Goal: Browse casually: Explore the website without a specific task or goal

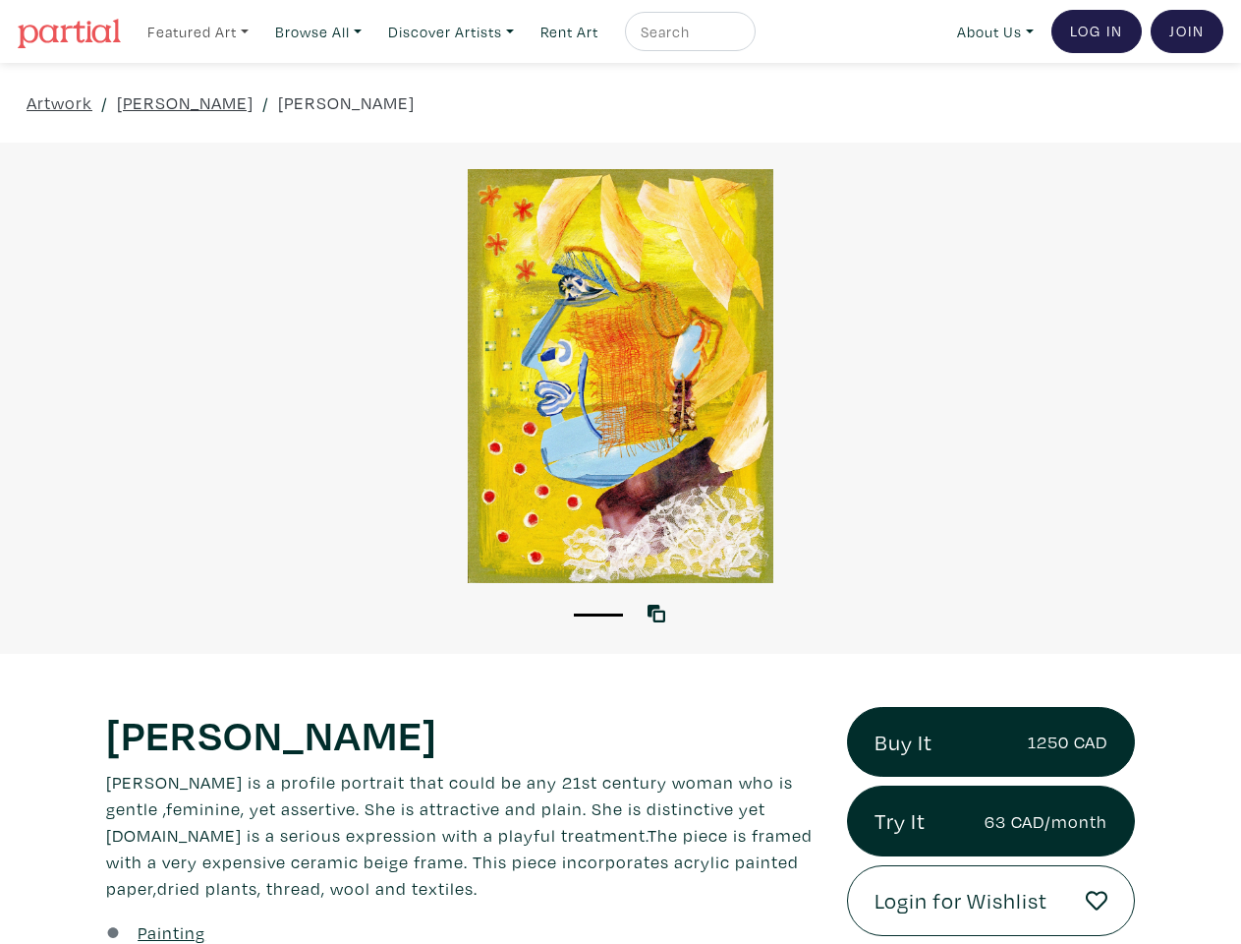
click at [200, 30] on link "Featured Art" at bounding box center [198, 32] width 119 height 40
click at [258, 30] on link "Browse All" at bounding box center [198, 32] width 119 height 40
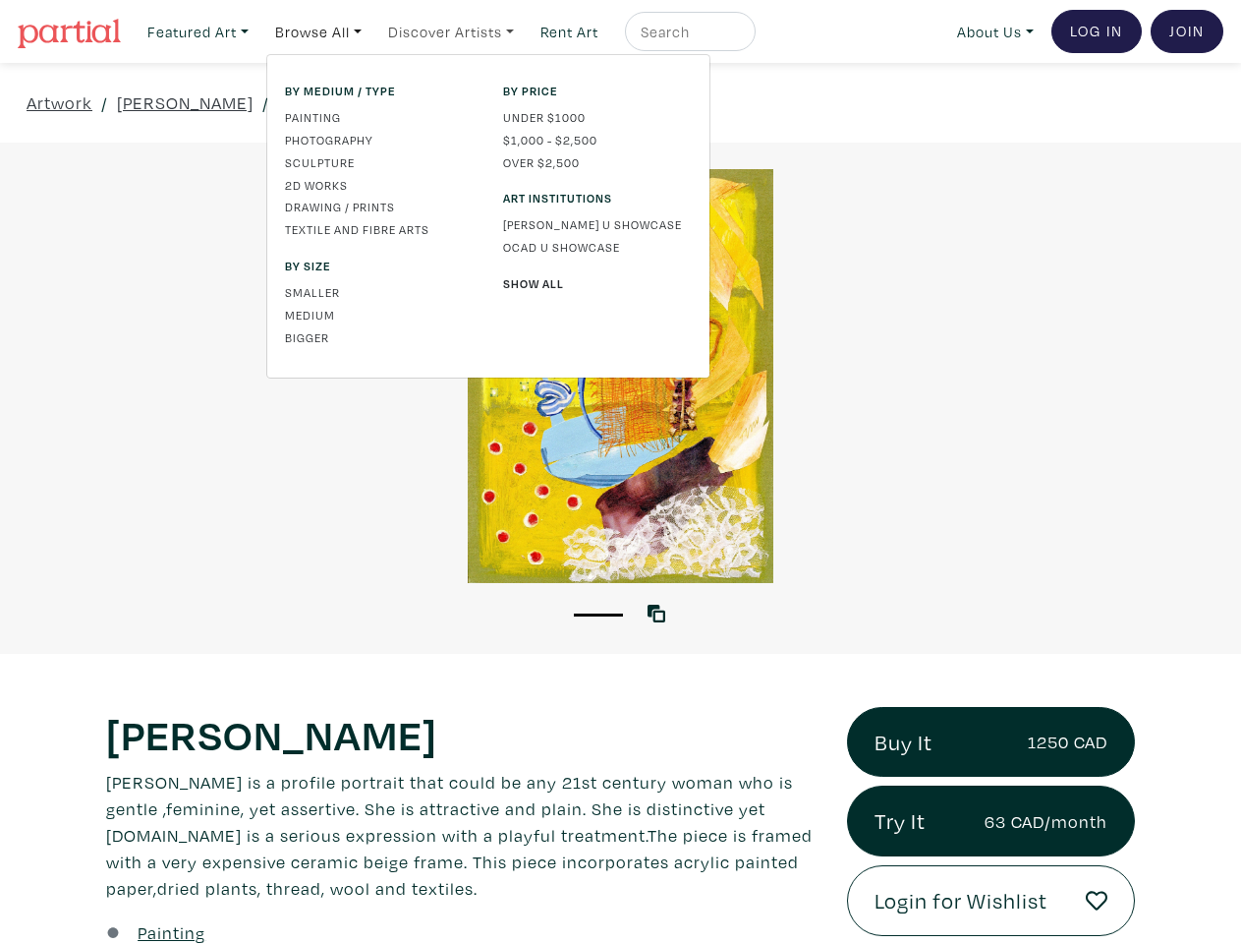
click at [258, 30] on link "Discover Artists" at bounding box center [198, 32] width 119 height 40
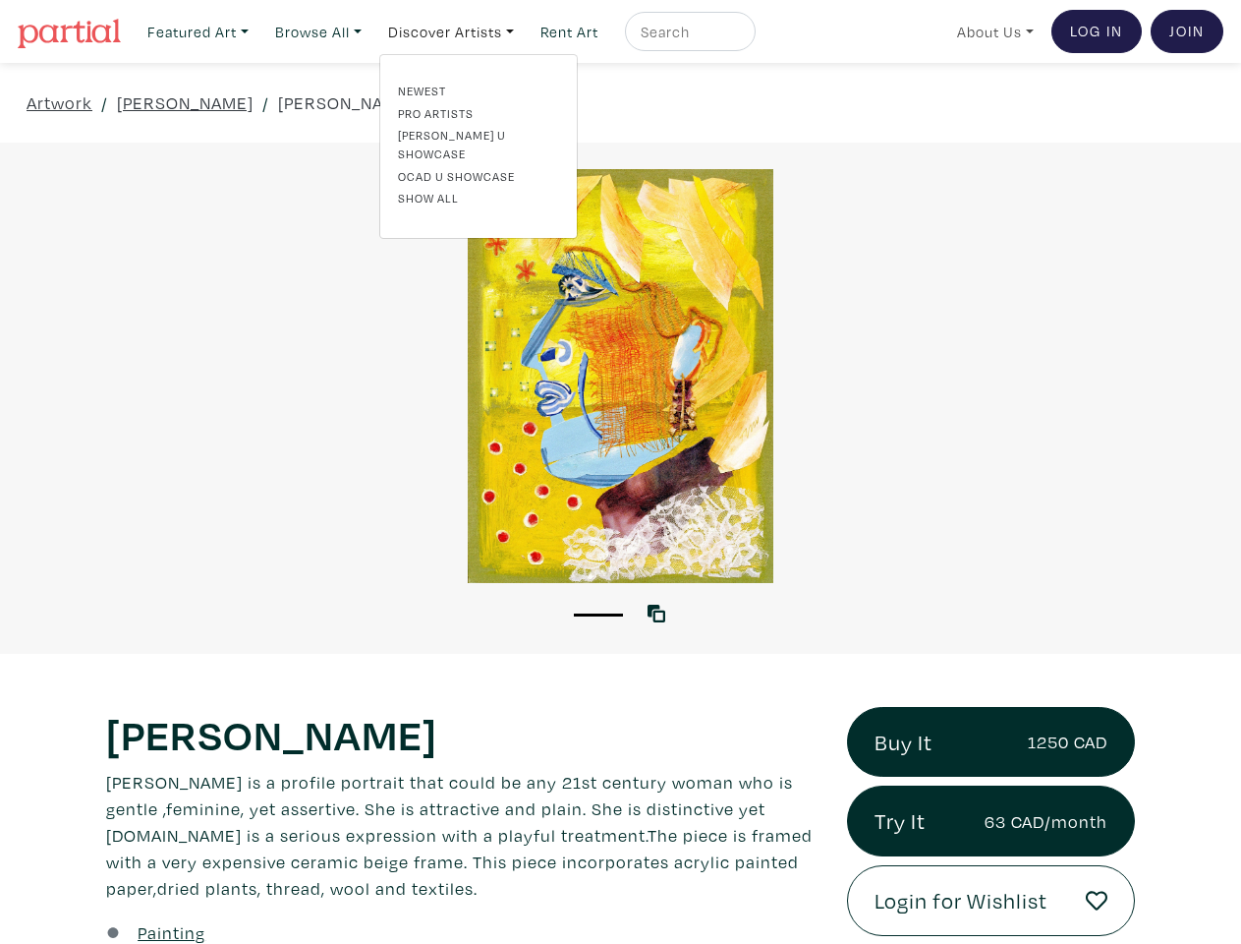
click at [992, 30] on link "About Us" at bounding box center [995, 32] width 94 height 40
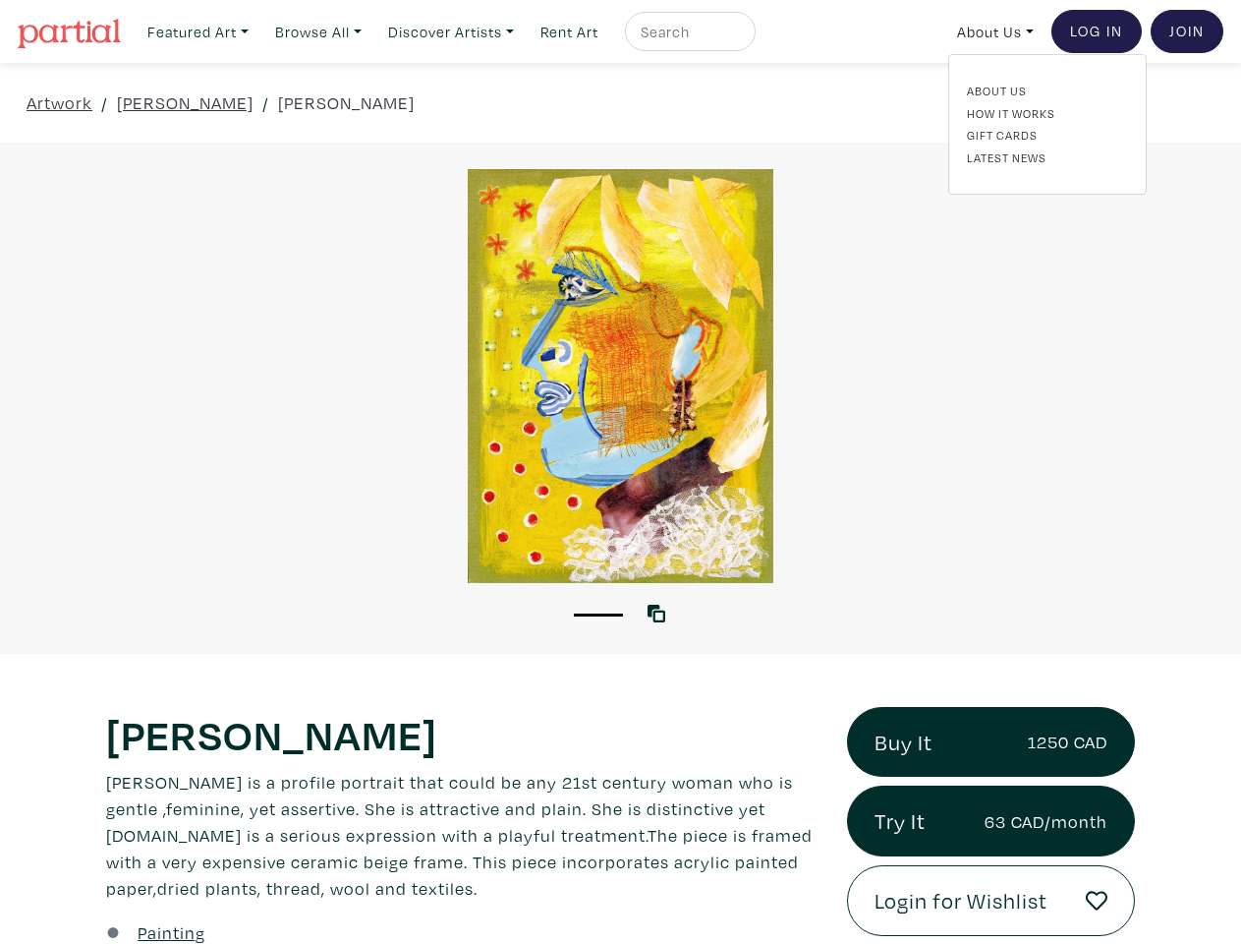
click at [599, 613] on button "1" at bounding box center [598, 614] width 49 height 3
click at [661, 612] on icon at bounding box center [657, 613] width 18 height 18
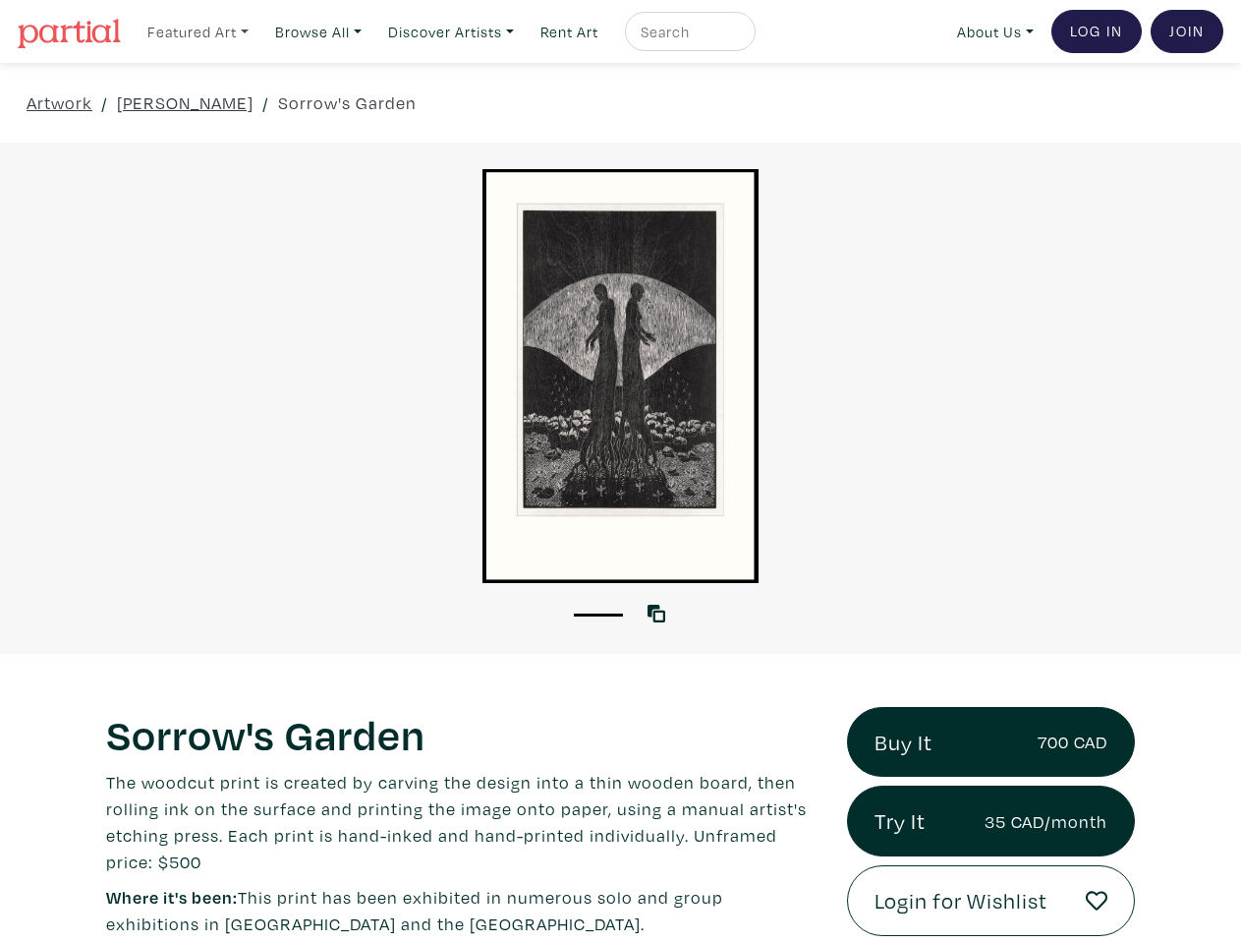
click at [200, 30] on link "Featured Art" at bounding box center [198, 32] width 119 height 40
click at [258, 30] on link "Browse All" at bounding box center [198, 32] width 119 height 40
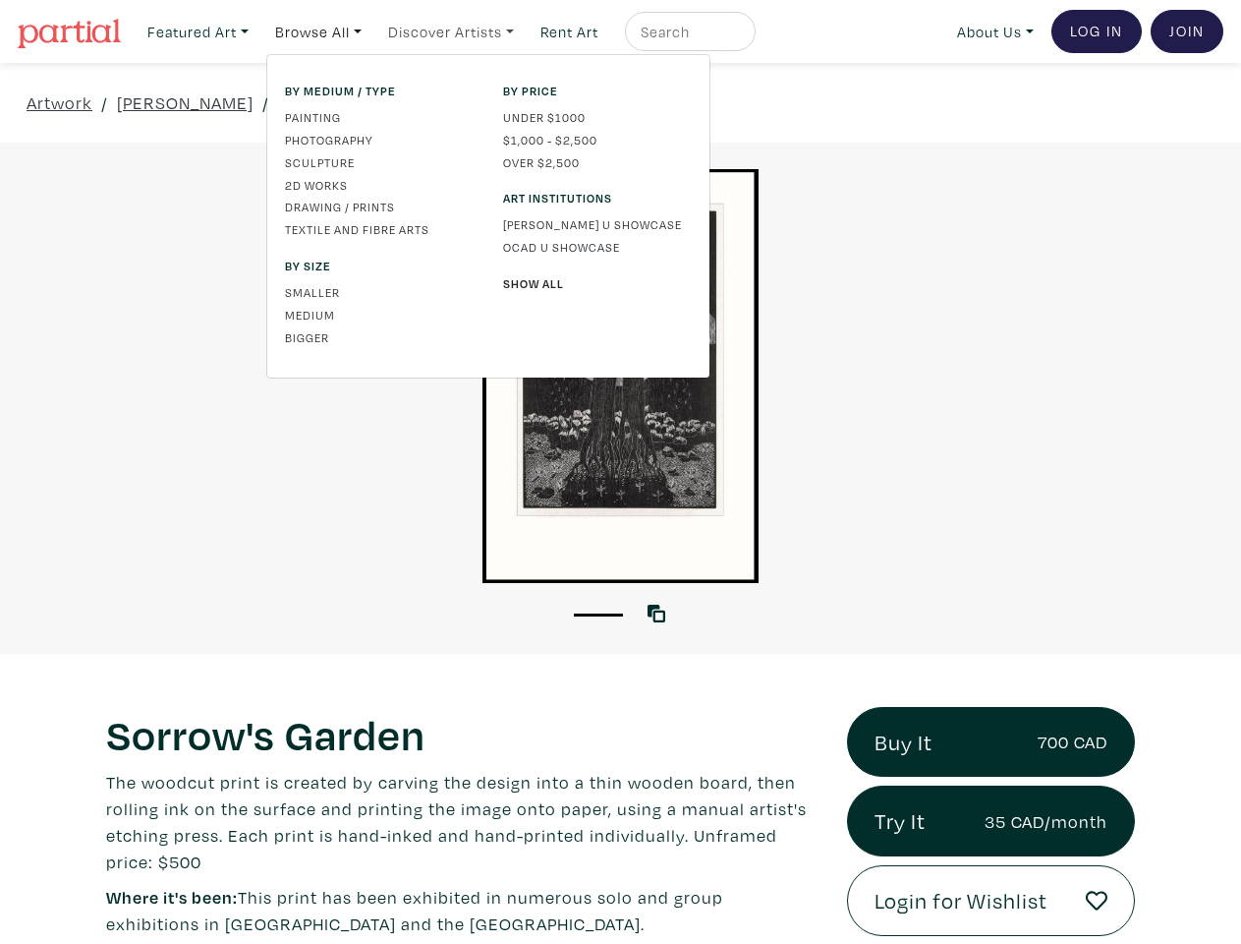
click at [258, 30] on link "Discover Artists" at bounding box center [198, 32] width 119 height 40
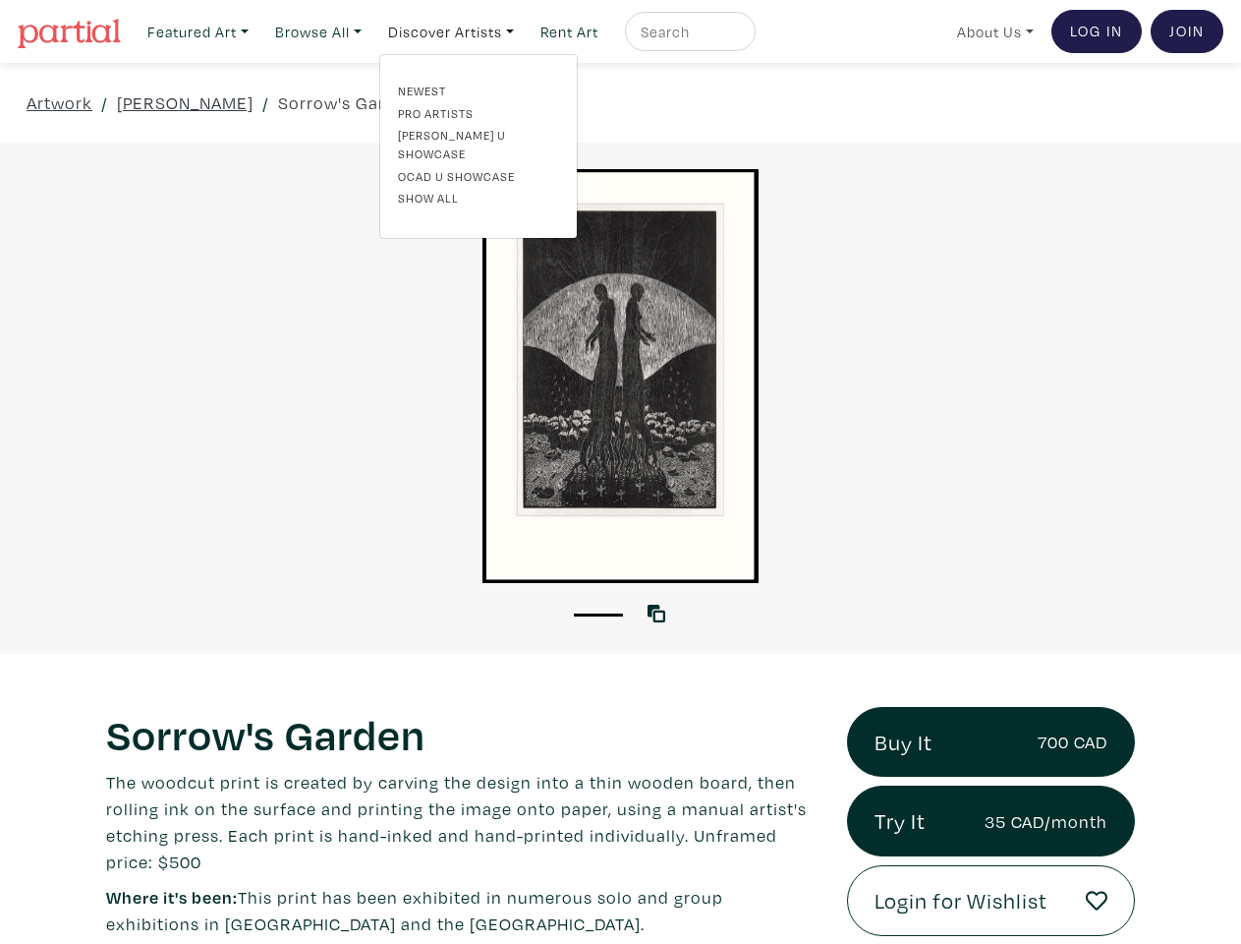
click at [992, 30] on link "About Us" at bounding box center [995, 32] width 94 height 40
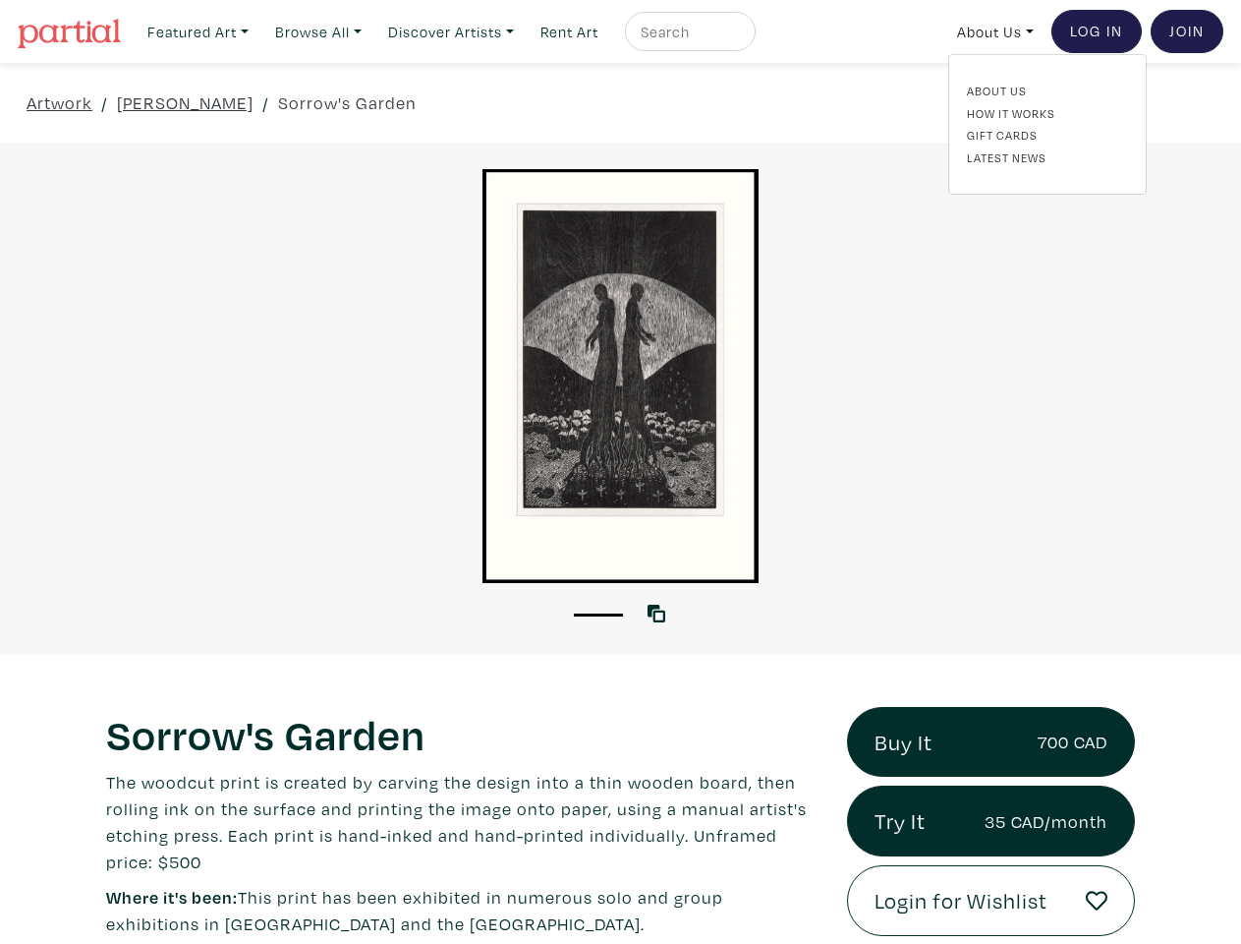
click at [599, 613] on button "1" at bounding box center [598, 614] width 49 height 3
click at [661, 612] on icon at bounding box center [657, 613] width 18 height 18
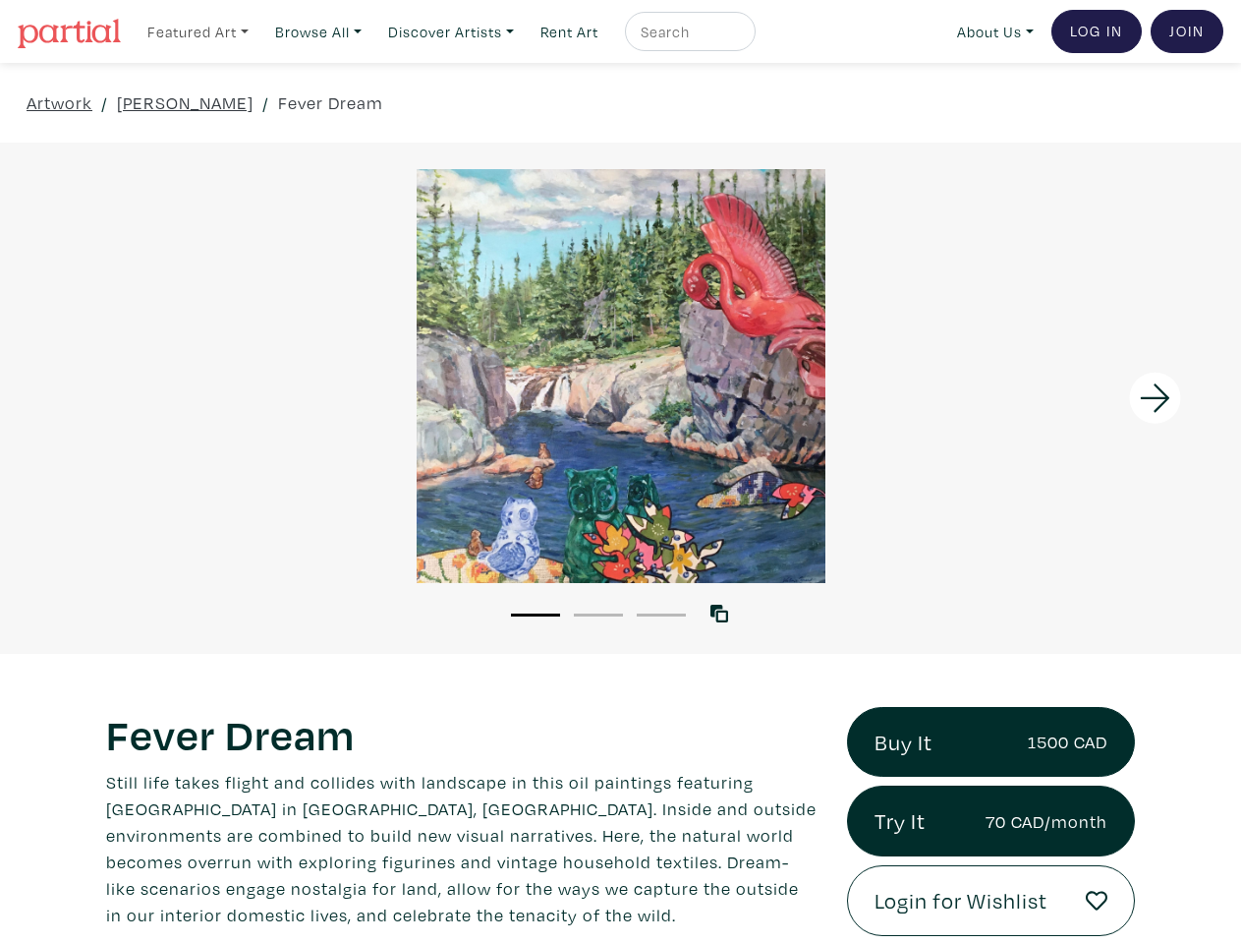
click at [200, 30] on link "Featured Art" at bounding box center [198, 32] width 119 height 40
click at [258, 30] on link "Browse All" at bounding box center [198, 32] width 119 height 40
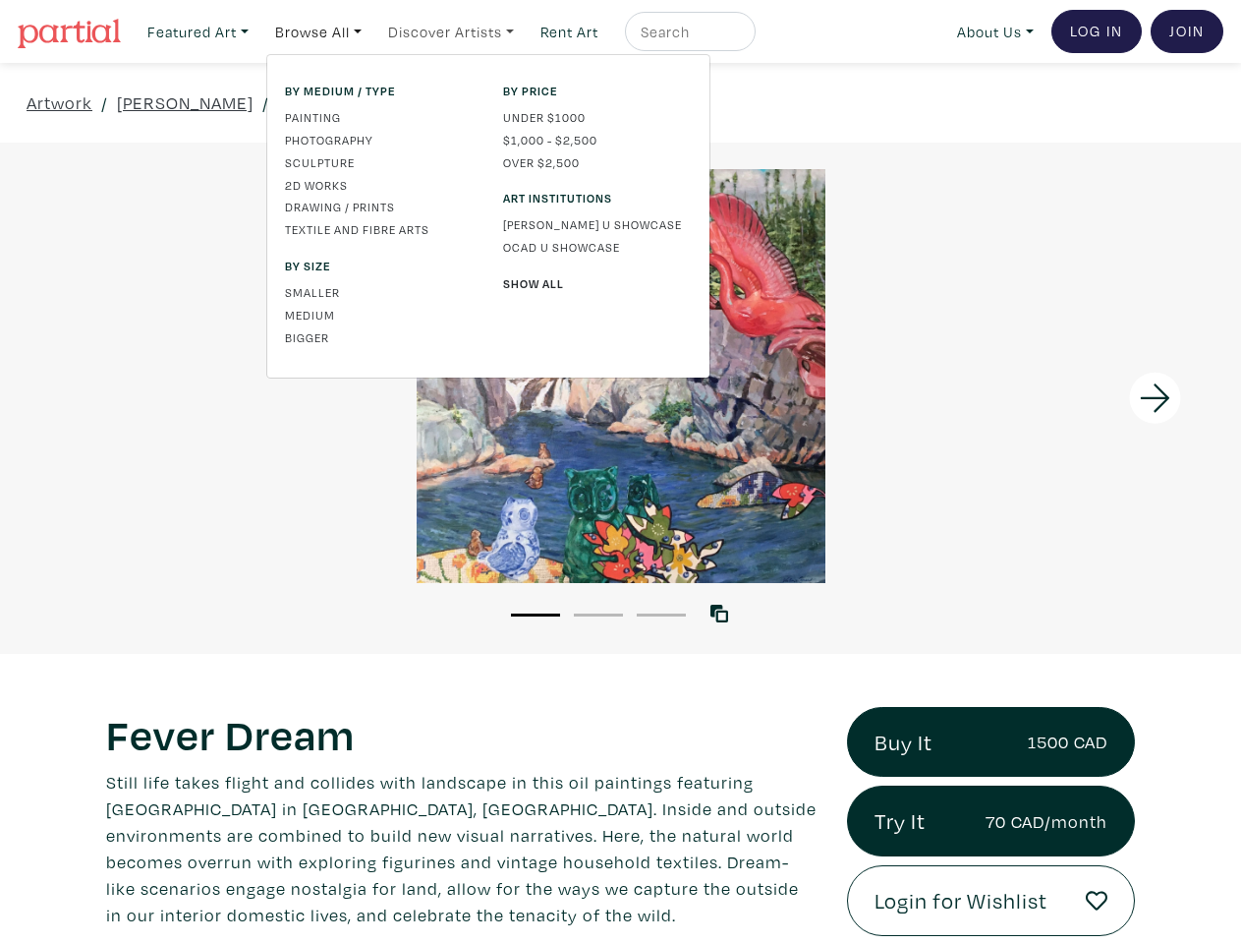
click at [258, 30] on link "Discover Artists" at bounding box center [198, 32] width 119 height 40
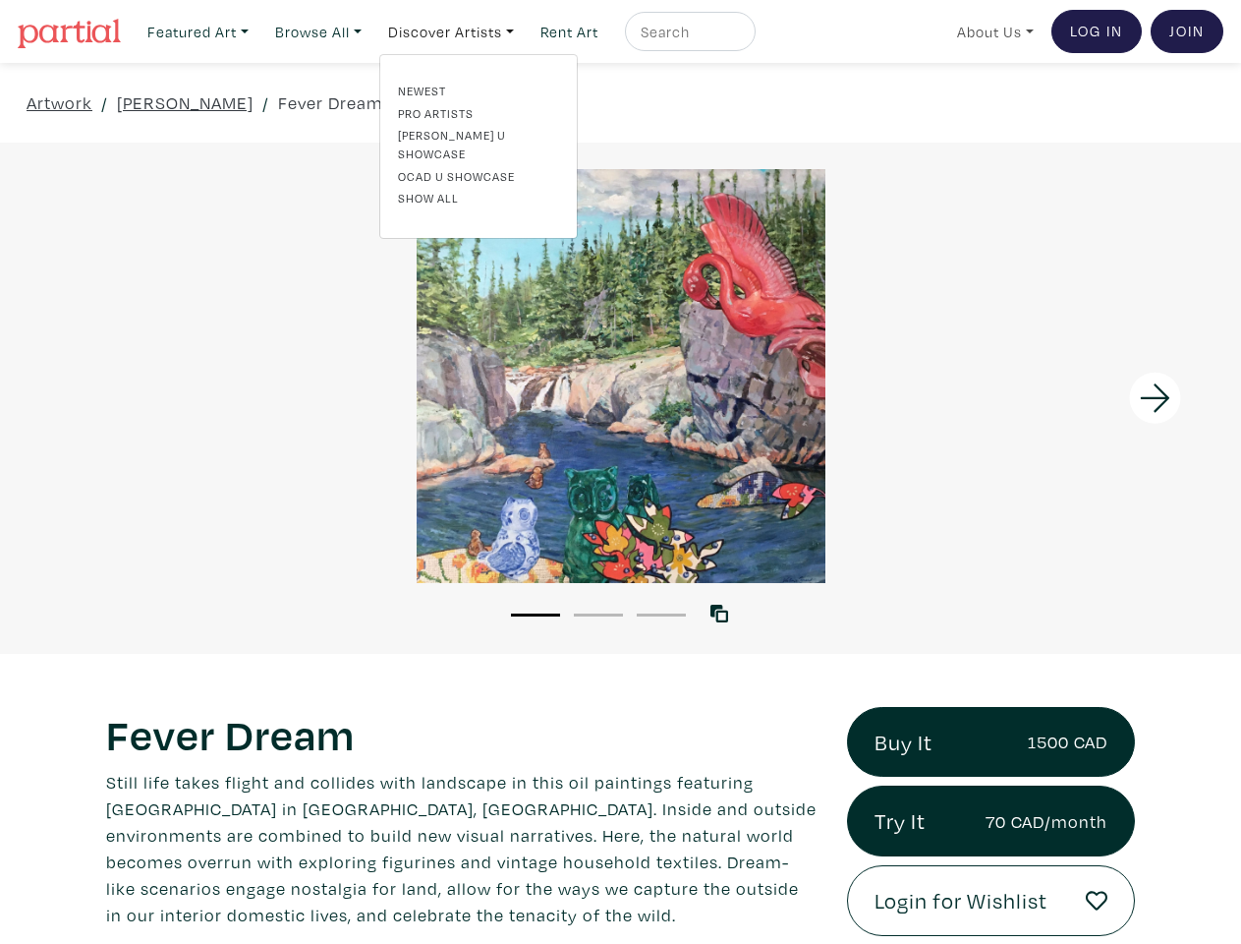
click at [992, 30] on link "About Us" at bounding box center [995, 32] width 94 height 40
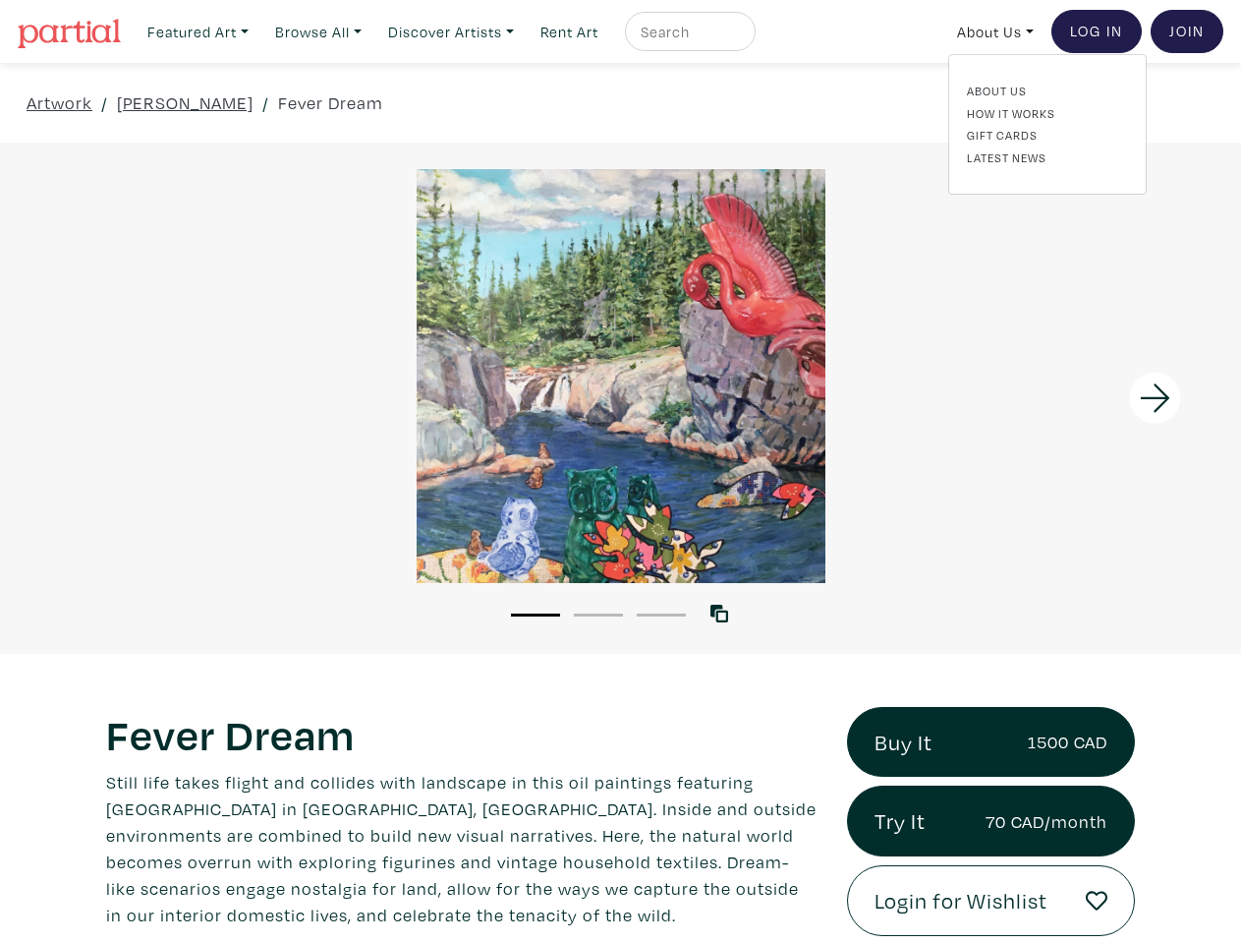
click at [1086, 397] on div at bounding box center [1086, 398] width 311 height 511
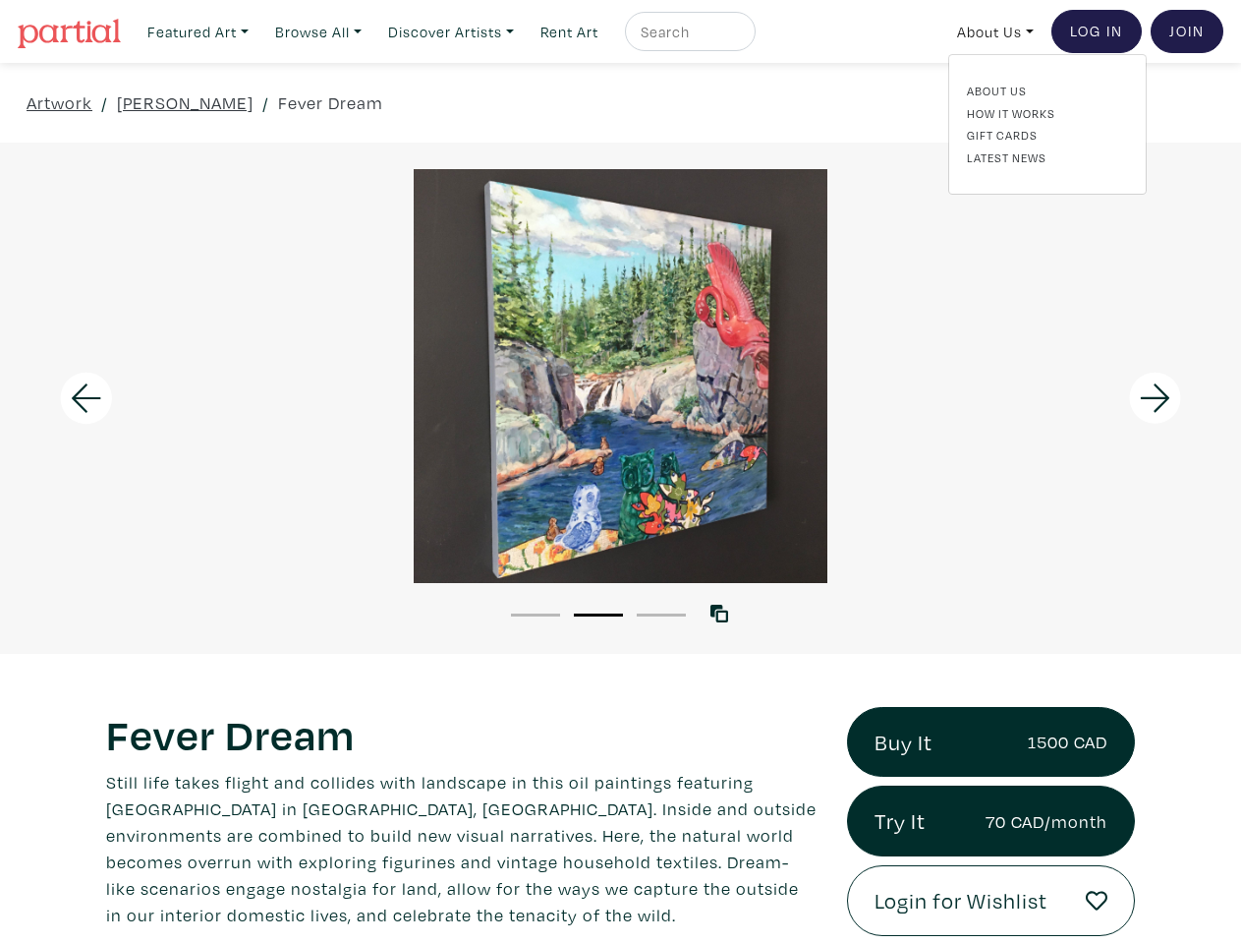
click at [536, 613] on button "1" at bounding box center [535, 614] width 49 height 3
click at [599, 613] on button "2" at bounding box center [598, 614] width 49 height 3
click at [661, 613] on button "3" at bounding box center [661, 614] width 49 height 3
click at [723, 612] on icon at bounding box center [720, 613] width 18 height 18
